Goal: Task Accomplishment & Management: Complete application form

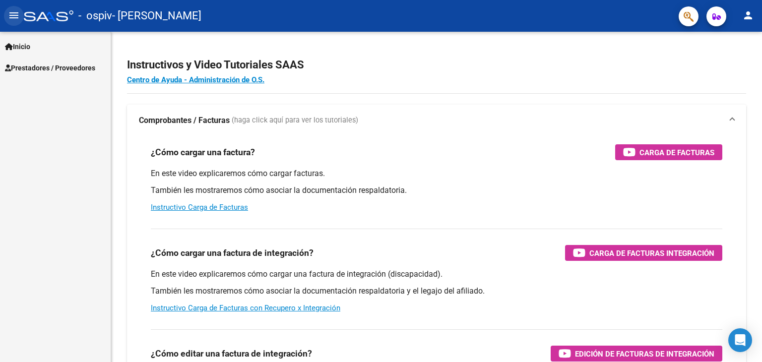
click at [20, 15] on button "menu" at bounding box center [14, 16] width 20 height 20
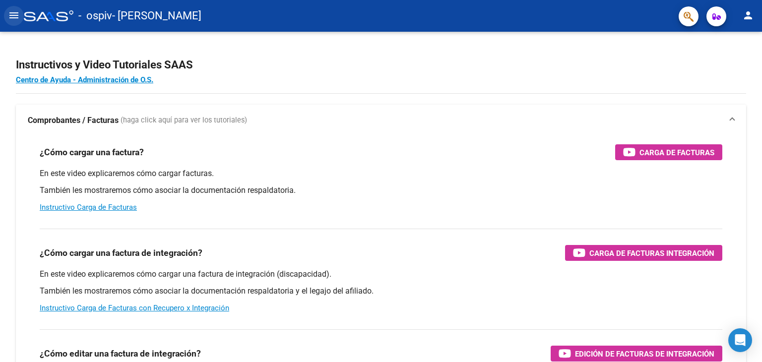
click at [20, 15] on button "menu" at bounding box center [14, 16] width 20 height 20
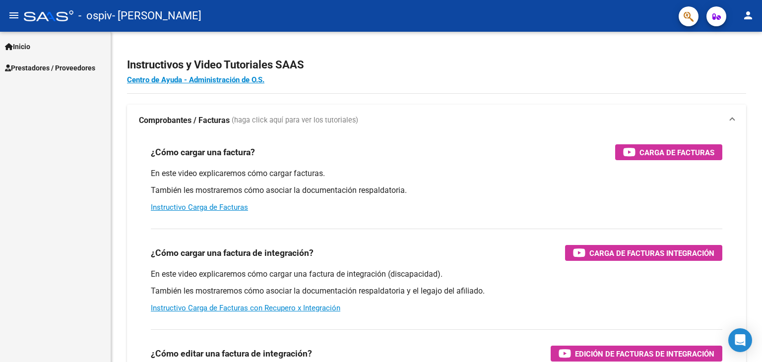
click at [28, 73] on link "Prestadores / Proveedores" at bounding box center [55, 67] width 111 height 21
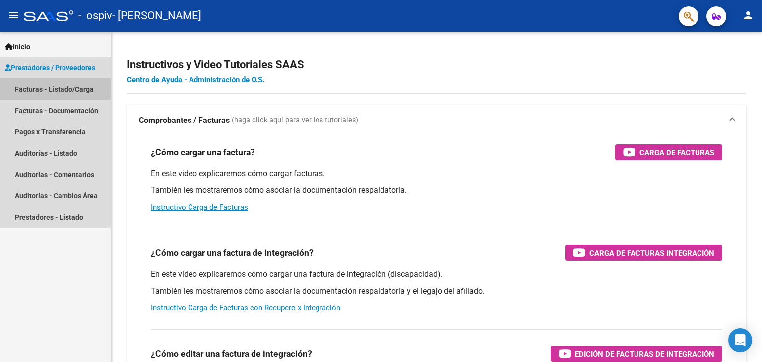
click at [43, 87] on link "Facturas - Listado/Carga" at bounding box center [55, 88] width 111 height 21
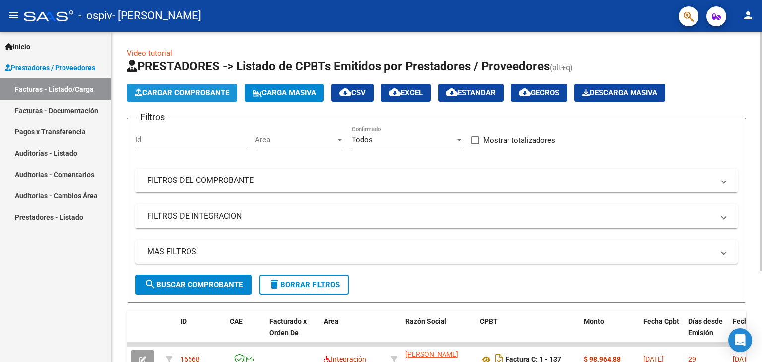
click at [152, 93] on span "Cargar Comprobante" at bounding box center [182, 92] width 94 height 9
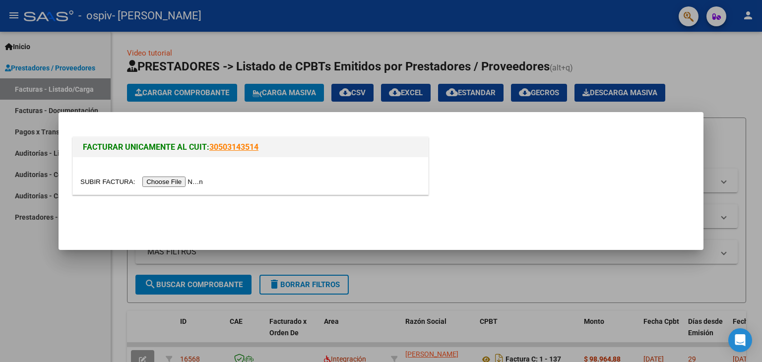
click at [171, 185] on input "file" at bounding box center [142, 182] width 125 height 10
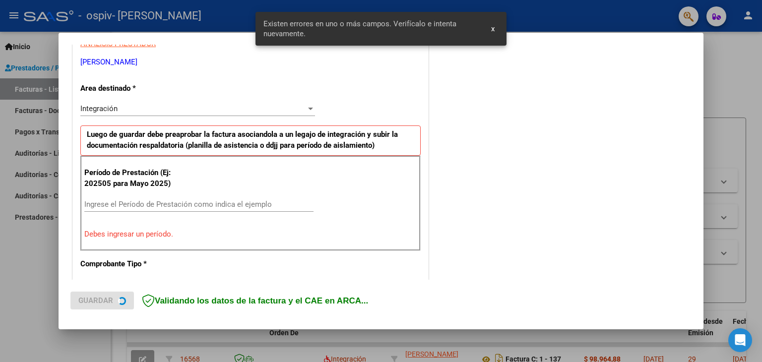
scroll to position [208, 0]
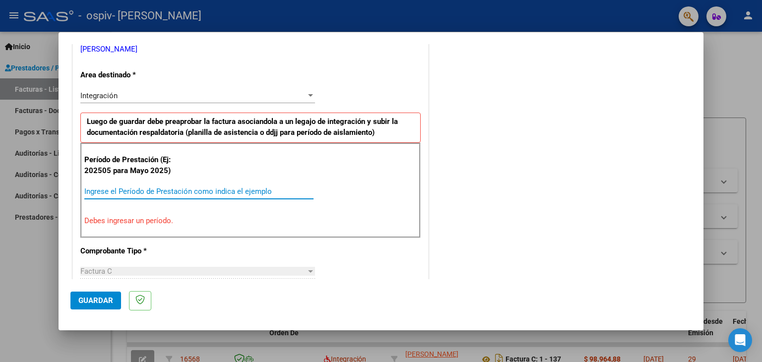
click at [146, 188] on input "Ingrese el Período de Prestación como indica el ejemplo" at bounding box center [198, 191] width 229 height 9
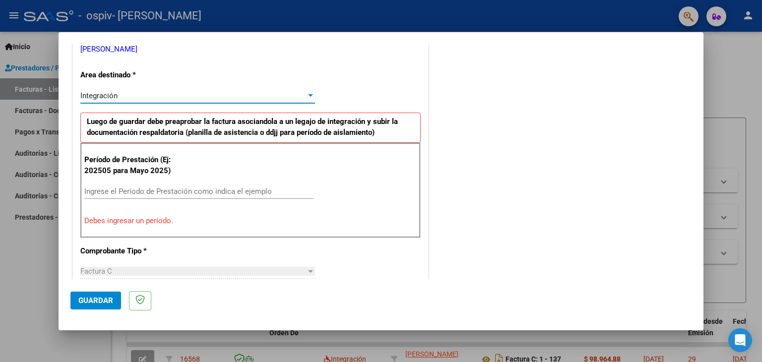
click at [308, 94] on div at bounding box center [310, 95] width 5 height 2
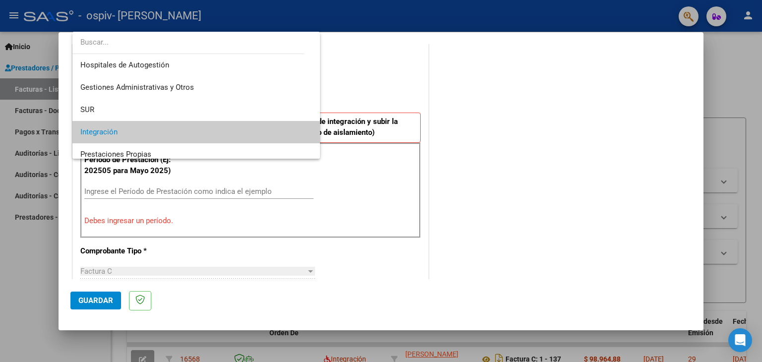
scroll to position [37, 0]
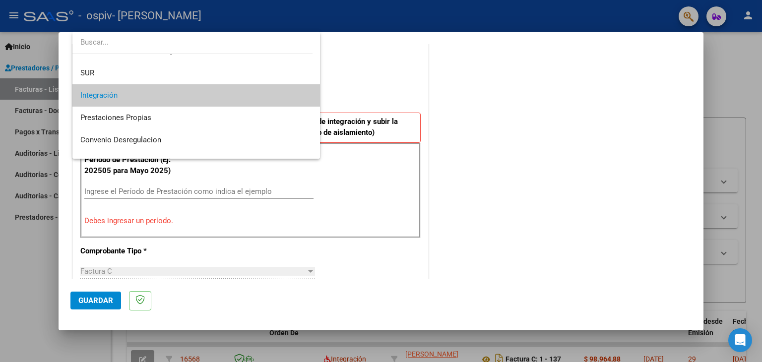
click at [305, 94] on mat-option "Integración" at bounding box center [196, 95] width 248 height 22
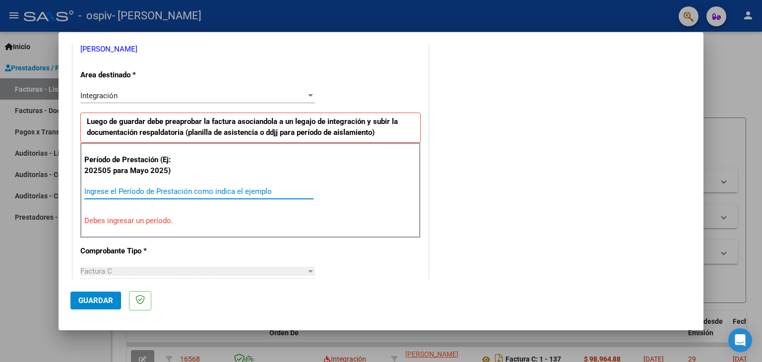
click at [189, 191] on input "Ingrese el Período de Prestación como indica el ejemplo" at bounding box center [198, 191] width 229 height 9
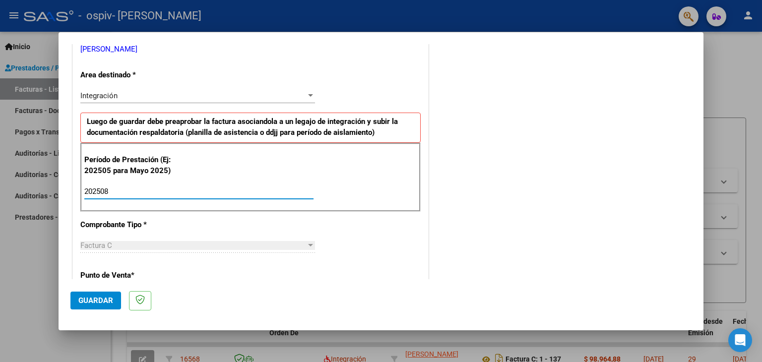
type input "202508"
click at [211, 278] on div "CUIT * 27-37760682-0 Ingresar CUIT ANALISIS PRESTADOR [PERSON_NAME] [PERSON_NAM…" at bounding box center [250, 333] width 355 height 747
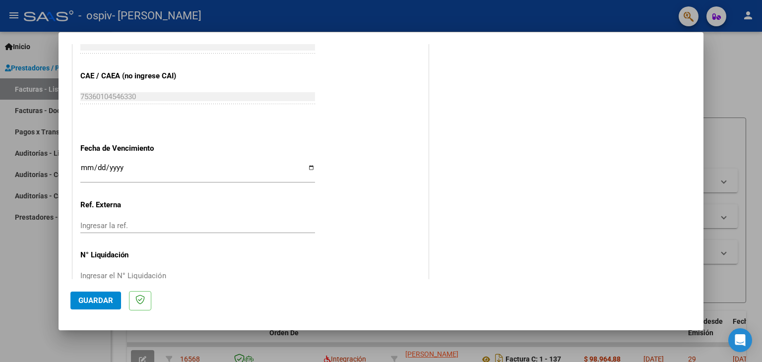
scroll to position [622, 0]
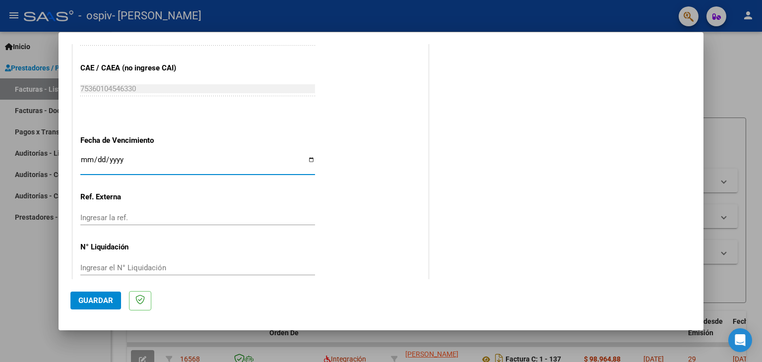
click at [124, 165] on input "Ingresar la fecha" at bounding box center [197, 164] width 235 height 16
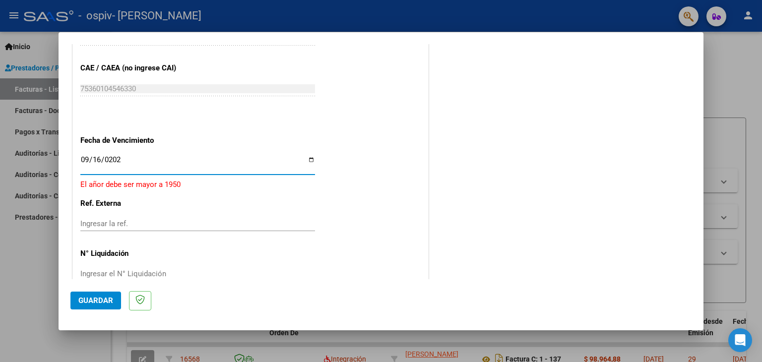
type input "[DATE]"
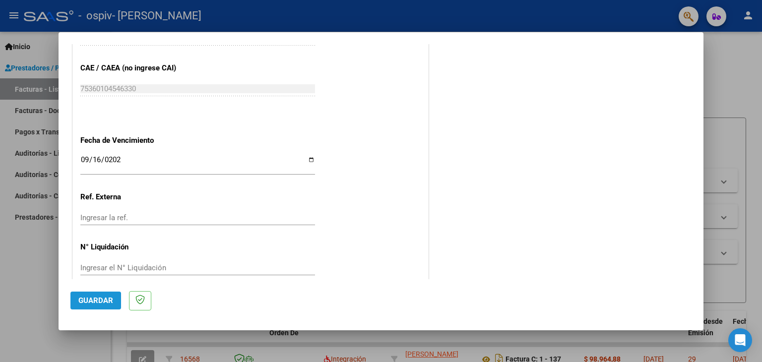
click at [85, 303] on span "Guardar" at bounding box center [95, 300] width 35 height 9
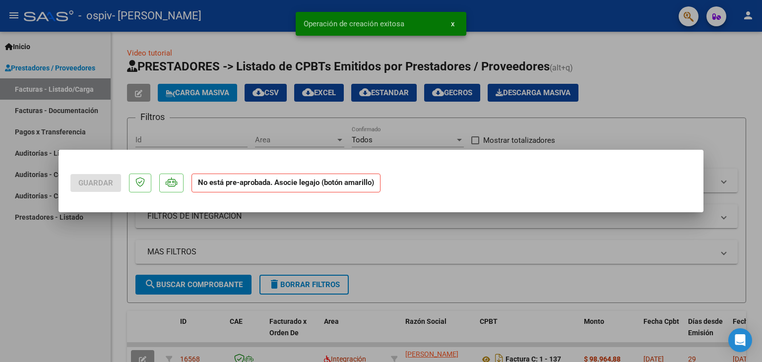
scroll to position [0, 0]
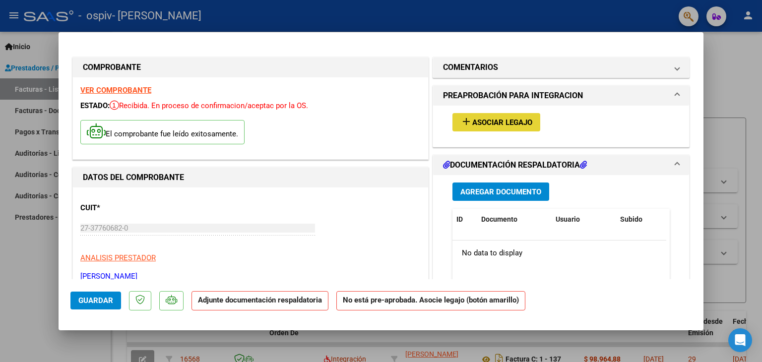
click at [494, 124] on span "Asociar Legajo" at bounding box center [502, 122] width 60 height 9
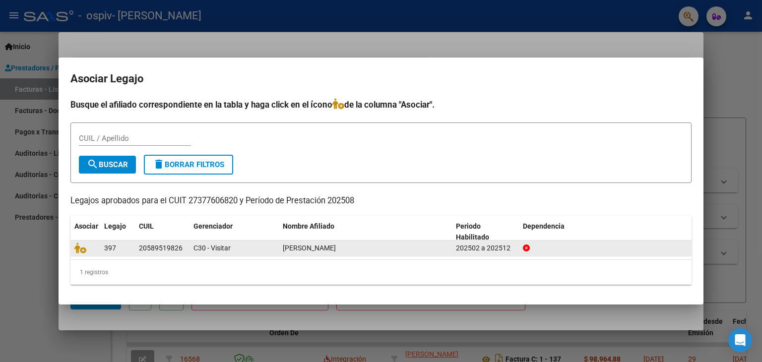
click at [296, 246] on span "[PERSON_NAME]" at bounding box center [309, 248] width 53 height 8
click at [82, 247] on icon at bounding box center [80, 248] width 12 height 11
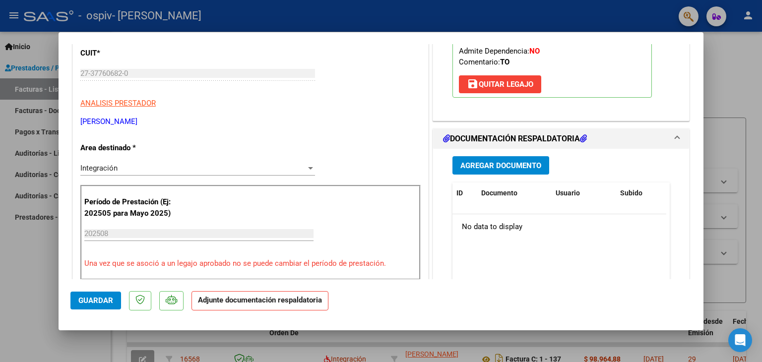
scroll to position [161, 0]
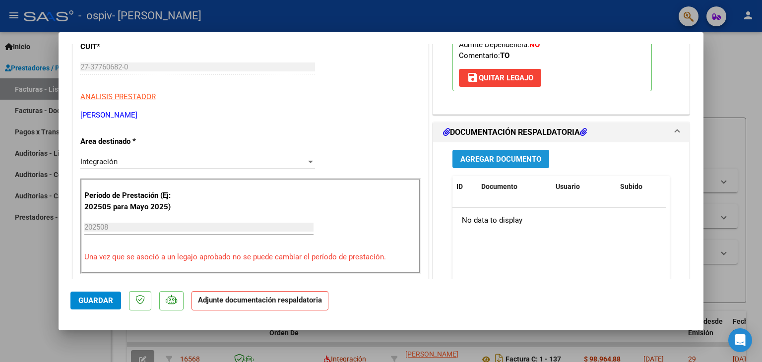
click at [482, 155] on span "Agregar Documento" at bounding box center [500, 159] width 81 height 9
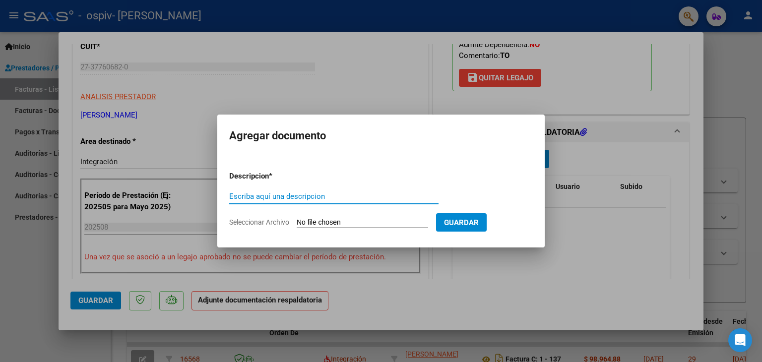
click at [332, 197] on input "Escriba aquí una descripcion" at bounding box center [333, 196] width 209 height 9
click at [407, 230] on form "Descripcion * Escriba aquí una descripcion Seleccionar Archivo Guardar" at bounding box center [381, 199] width 304 height 72
click at [392, 226] on input "Seleccionar Archivo" at bounding box center [362, 222] width 131 height 9
type input "C:\fakepath\Asistencia [PERSON_NAME] agosto.pdf"
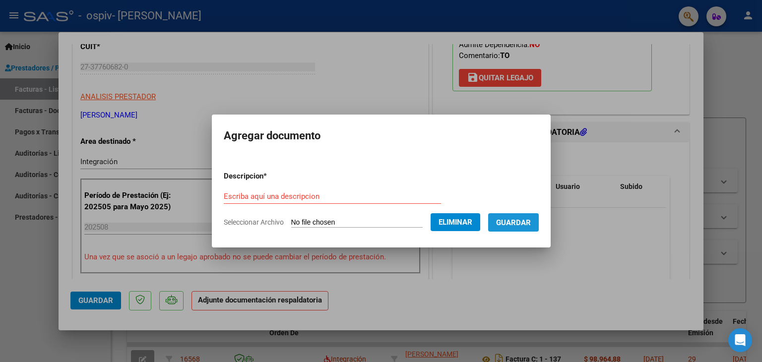
click at [526, 225] on span "Guardar" at bounding box center [513, 222] width 35 height 9
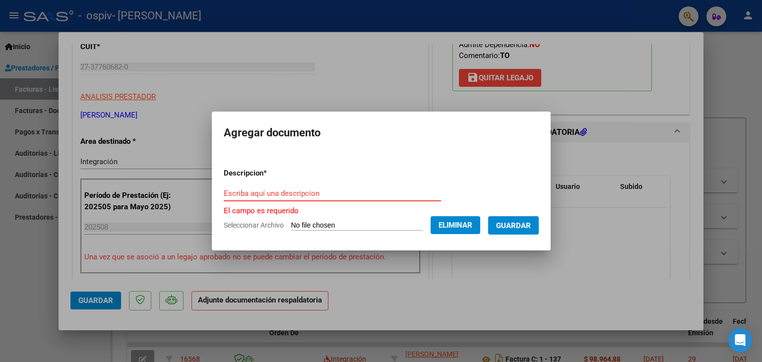
click at [364, 194] on input "Escriba aquí una descripcion" at bounding box center [332, 193] width 217 height 9
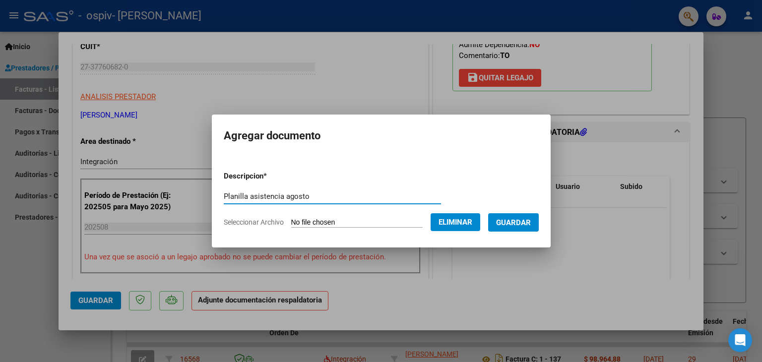
type input "Planilla asistencia agosto"
click at [531, 223] on span "Guardar" at bounding box center [513, 222] width 35 height 9
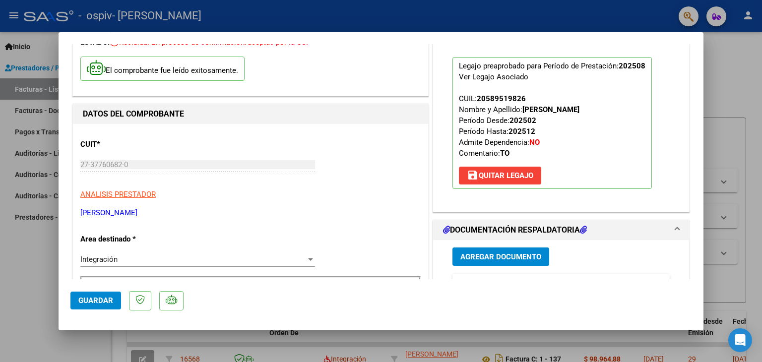
scroll to position [62, 0]
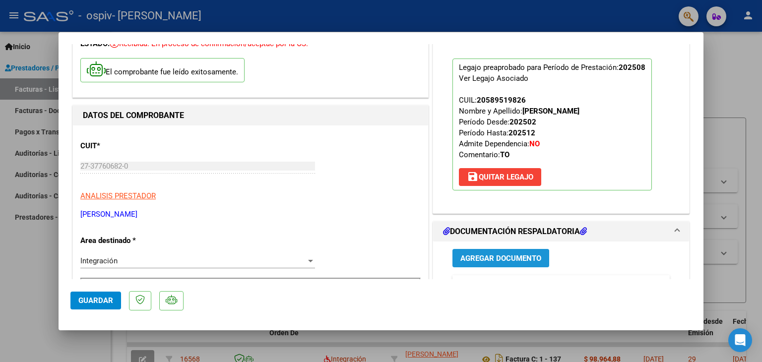
click at [508, 253] on span "Agregar Documento" at bounding box center [500, 257] width 81 height 9
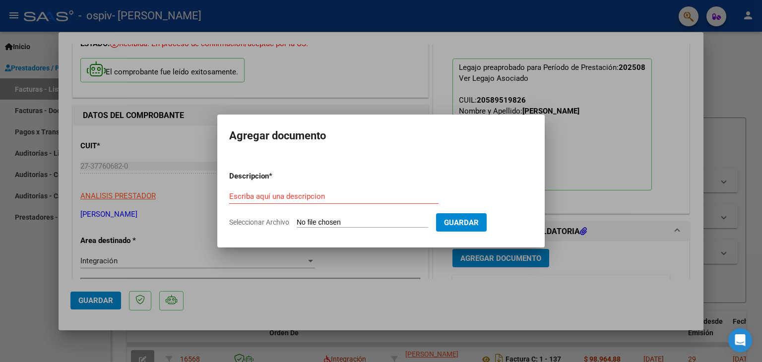
click at [395, 212] on div "Escriba aquí una descripcion" at bounding box center [333, 201] width 209 height 24
click at [385, 220] on input "Seleccionar Archivo" at bounding box center [362, 222] width 131 height 9
type input "C:\fakepath\[PERSON_NAME] TO 2025.pdf"
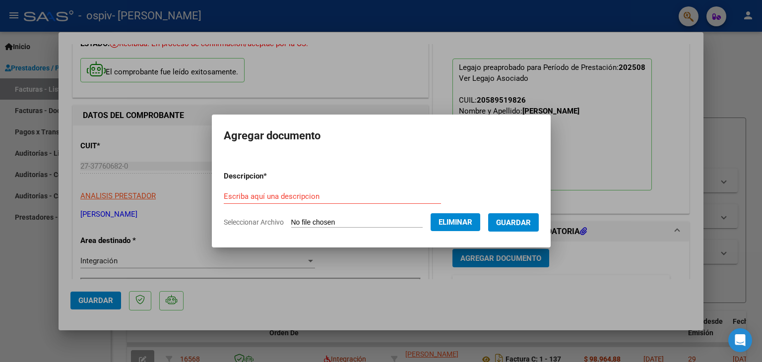
click at [334, 187] on form "Descripcion * Escriba aquí una descripcion Seleccionar Archivo Eliminar Guardar" at bounding box center [381, 199] width 315 height 72
click at [313, 199] on input "Escriba aquí una descripcion" at bounding box center [332, 196] width 217 height 9
type input "Autorización"
click at [514, 219] on span "Guardar" at bounding box center [513, 222] width 35 height 9
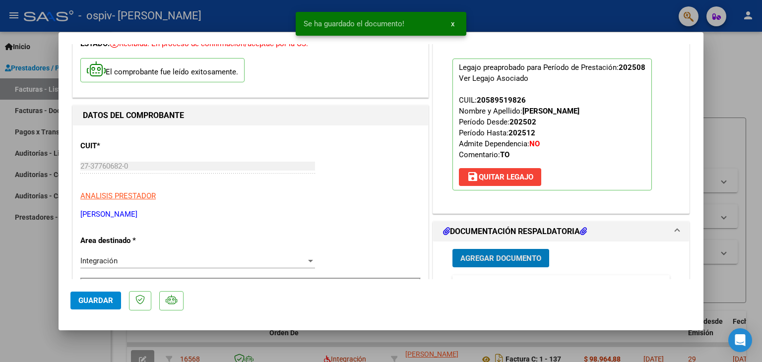
click at [104, 298] on span "Guardar" at bounding box center [95, 300] width 35 height 9
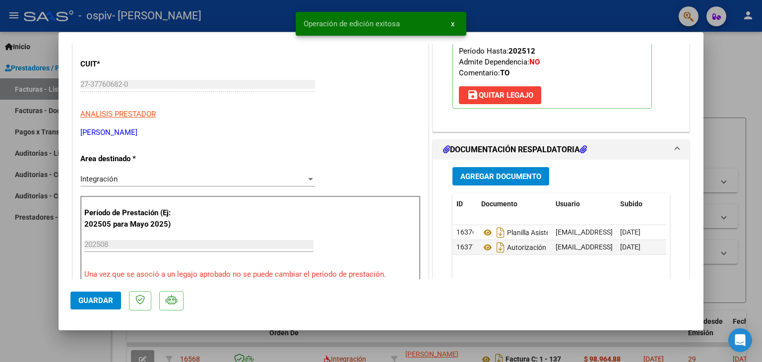
scroll to position [0, 0]
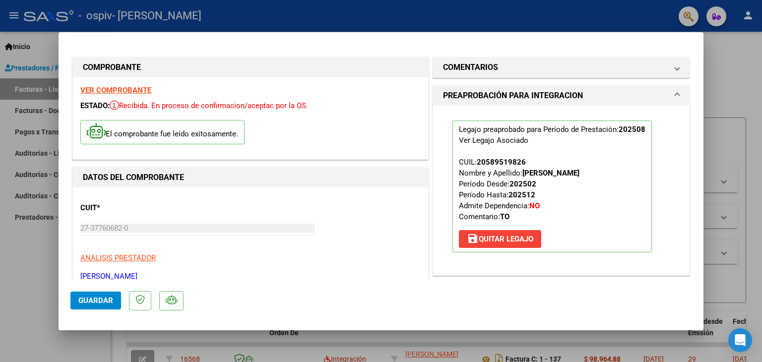
click at [735, 66] on div at bounding box center [381, 181] width 762 height 362
type input "$ 0,00"
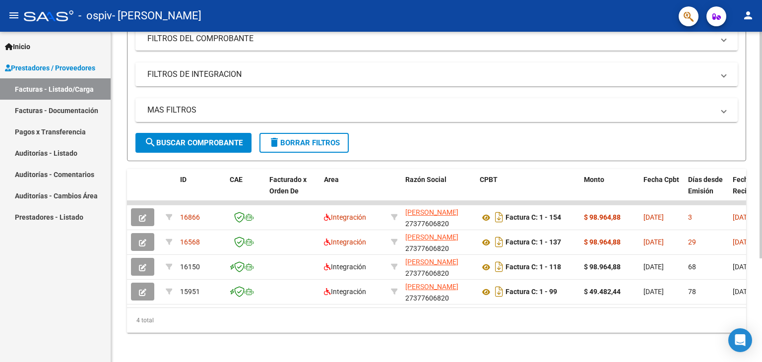
scroll to position [143, 0]
click at [759, 190] on div at bounding box center [760, 247] width 2 height 227
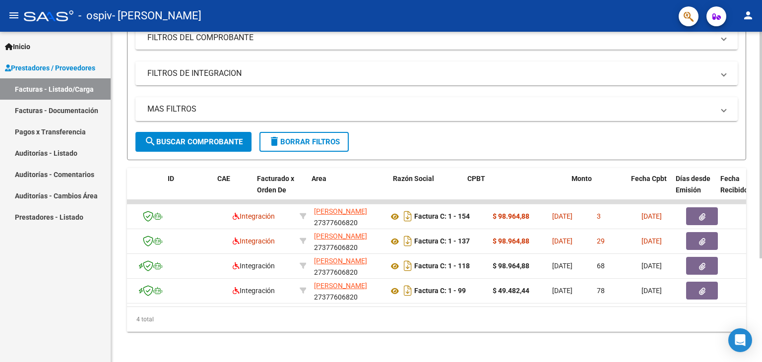
scroll to position [0, 0]
